Goal: Information Seeking & Learning: Learn about a topic

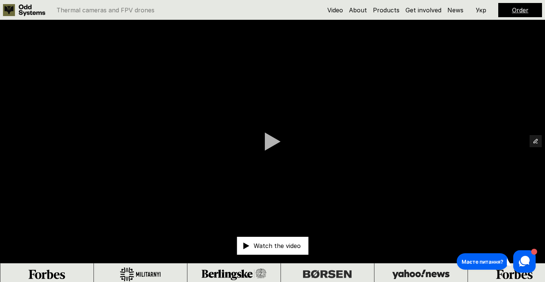
click at [481, 11] on p "Укр" at bounding box center [481, 10] width 10 height 6
click at [288, 248] on p "Дивитись відео" at bounding box center [277, 246] width 48 height 6
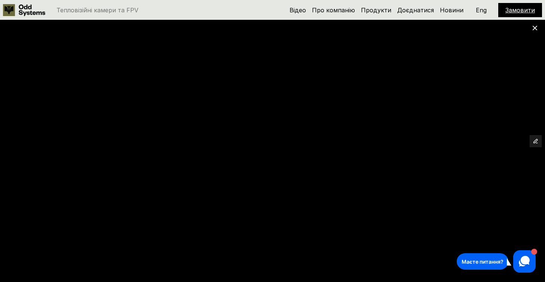
click at [531, 25] on div at bounding box center [272, 141] width 545 height 282
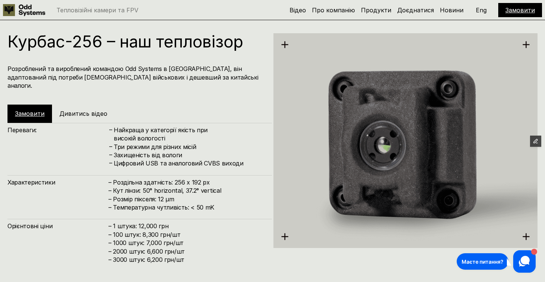
scroll to position [861, 0]
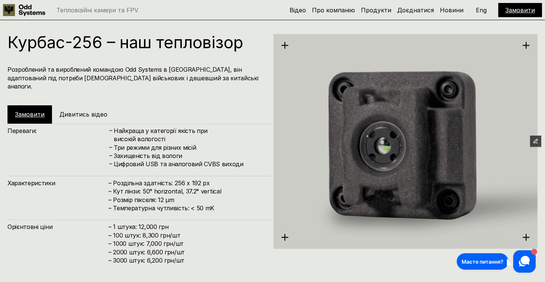
click at [119, 70] on h4 "Розроблений та вироблений командою Odd Systems в [GEOGRAPHIC_DATA], він адаптов…" at bounding box center [135, 77] width 257 height 25
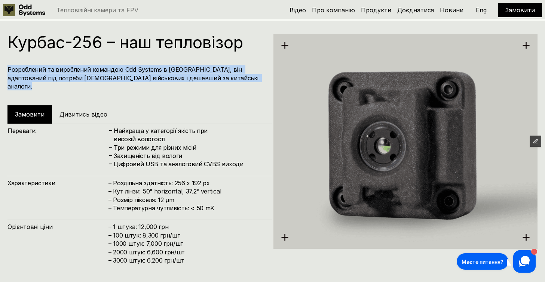
click at [119, 70] on h4 "Розроблений та вироблений командою Odd Systems в [GEOGRAPHIC_DATA], він адаптов…" at bounding box center [135, 77] width 257 height 25
drag, startPoint x: 99, startPoint y: 77, endPoint x: 6, endPoint y: 71, distance: 93.7
click at [6, 71] on div "Курбас-256 – наш тепловізор Розроблений та вироблений командою Odd Systems в [G…" at bounding box center [272, 130] width 545 height 282
copy h4 "Розроблений та вироблений командою Odd Systems в [GEOGRAPHIC_DATA], він адаптов…"
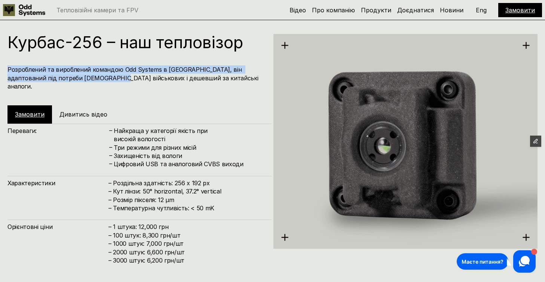
drag, startPoint x: 181, startPoint y: 145, endPoint x: 119, endPoint y: 144, distance: 62.8
click at [119, 152] on h4 "Захищеність від вологи" at bounding box center [189, 156] width 151 height 8
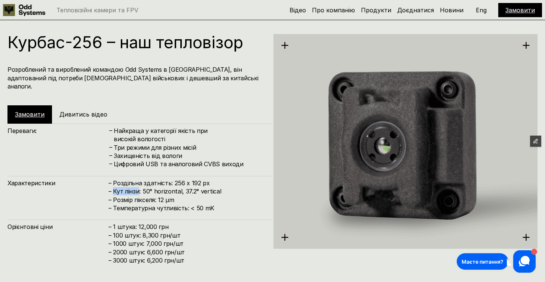
drag, startPoint x: 139, startPoint y: 185, endPoint x: 114, endPoint y: 184, distance: 25.1
click at [114, 184] on h4 "– Роздільна здатність: 256 x 192 px – Кут лінзи: 50° horizontal, 37.2° vertical…" at bounding box center [186, 196] width 156 height 34
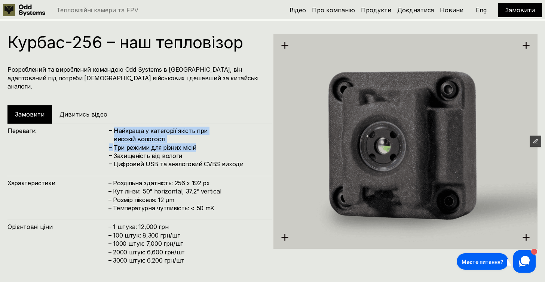
drag, startPoint x: 196, startPoint y: 138, endPoint x: 114, endPoint y: 126, distance: 82.5
click at [114, 127] on div "– Найкраща у категорії якість при високій вологості – Три режими для різних міс…" at bounding box center [186, 148] width 156 height 42
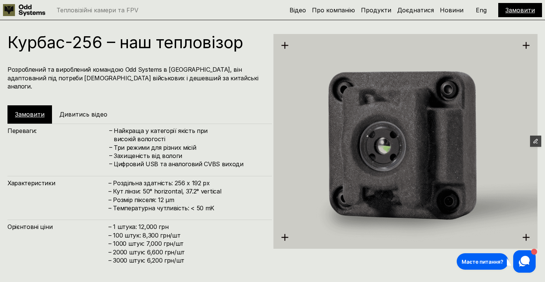
click at [181, 152] on h4 "Захищеність від вологи" at bounding box center [189, 156] width 151 height 8
drag, startPoint x: 181, startPoint y: 149, endPoint x: 108, endPoint y: 123, distance: 78.2
click at [108, 124] on div "Переваги: – Найкраща у категорії якість при високій вологості – Три режими для …" at bounding box center [139, 146] width 264 height 45
copy div "Переваги: – Найкраща у категорії якість при високій вологості – Три режими для …"
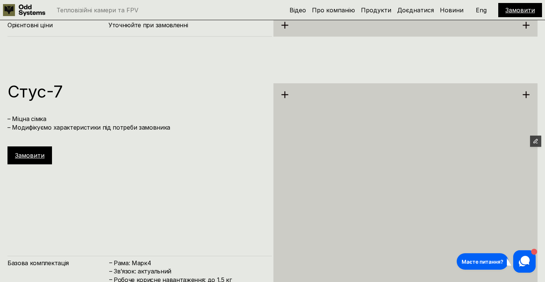
scroll to position [2205, 0]
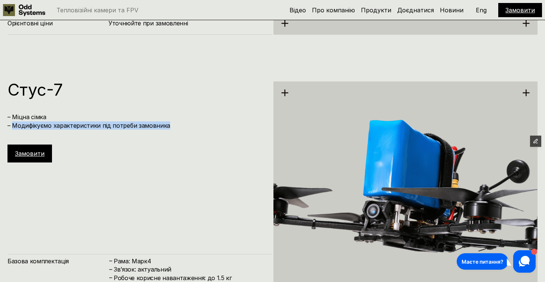
drag, startPoint x: 166, startPoint y: 125, endPoint x: 13, endPoint y: 127, distance: 153.7
click at [13, 127] on h4 "– Міцна сімка – Модифікуємо характеристики під потреби замовника" at bounding box center [135, 121] width 257 height 17
copy h4 "Модифікуємо характеристики під потреби замовника"
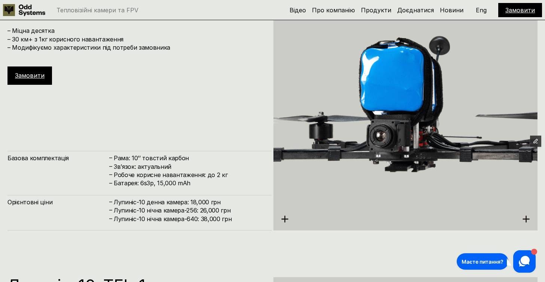
scroll to position [2577, 0]
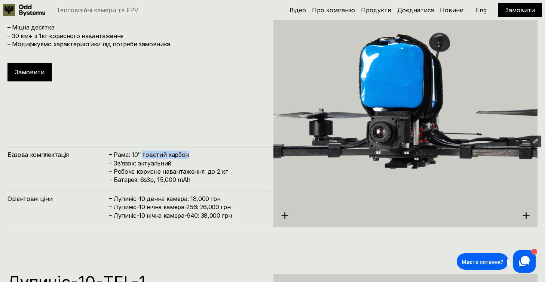
drag, startPoint x: 186, startPoint y: 155, endPoint x: 143, endPoint y: 155, distance: 43.0
click at [143, 155] on h4 "Рама: 10’’ товстий карбон" at bounding box center [189, 155] width 151 height 8
copy h4 "товстий карбон"
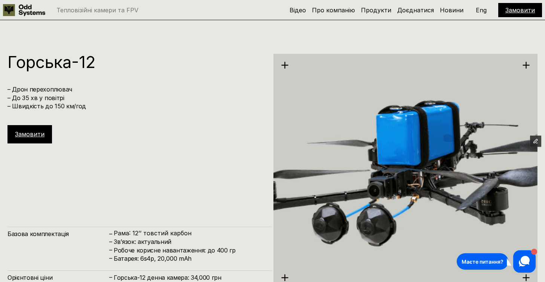
scroll to position [3078, 0]
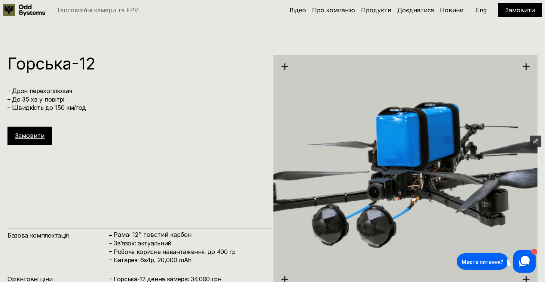
drag, startPoint x: 64, startPoint y: 99, endPoint x: 13, endPoint y: 93, distance: 51.5
click at [13, 93] on h4 "– Дрон перехоплювач – До 35 хв у повітрі – Швидкість до 150 км/год" at bounding box center [135, 99] width 257 height 25
copy h4 "Дрон перехоплювач – До 35 хв у повітрі"
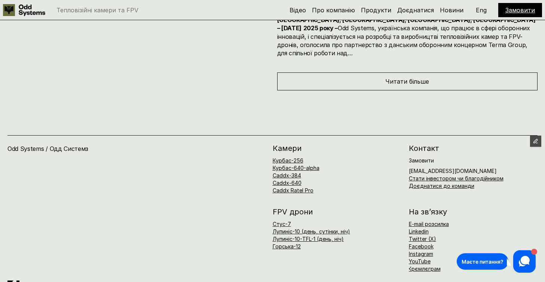
scroll to position [3967, 0]
click at [417, 221] on link "E-mail розсилка" at bounding box center [429, 224] width 40 height 6
